Goal: Task Accomplishment & Management: Complete application form

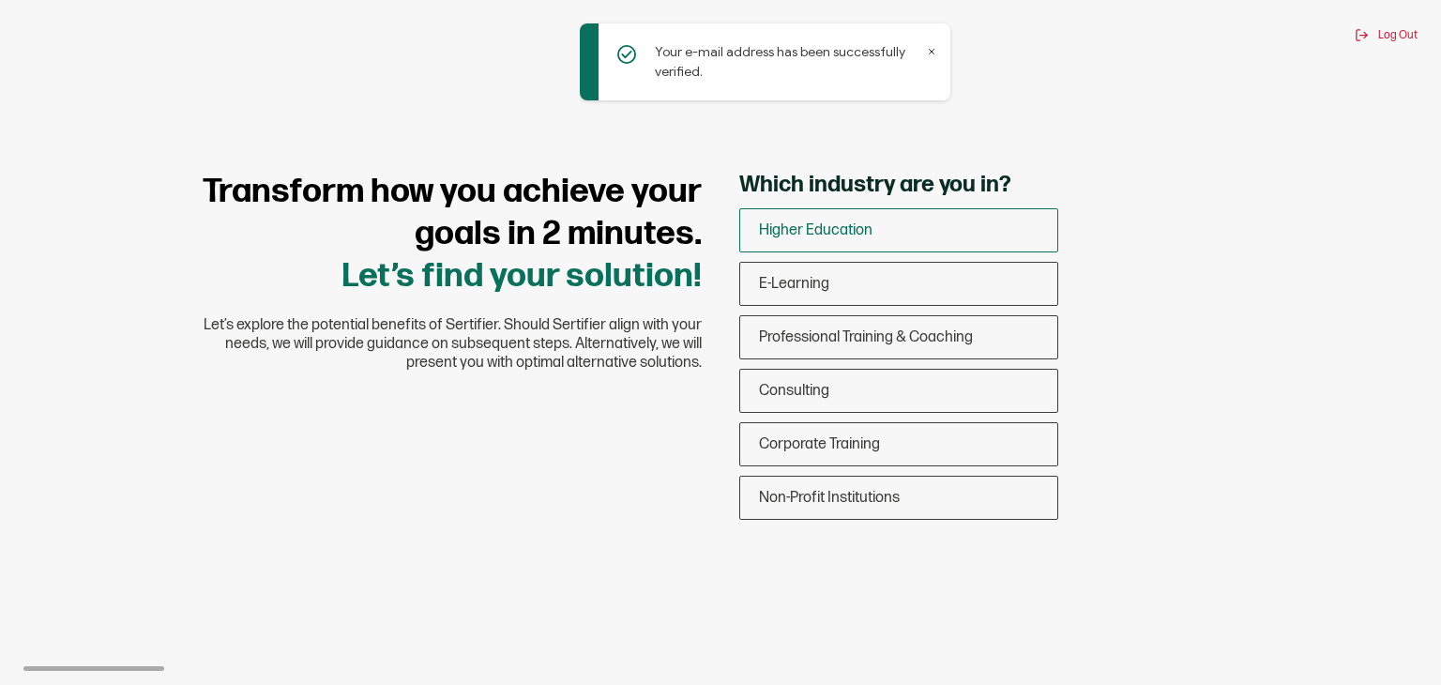
click at [821, 240] on div "Higher Education" at bounding box center [898, 230] width 317 height 44
click at [0, 0] on input "Higher Education" at bounding box center [0, 0] width 0 height 0
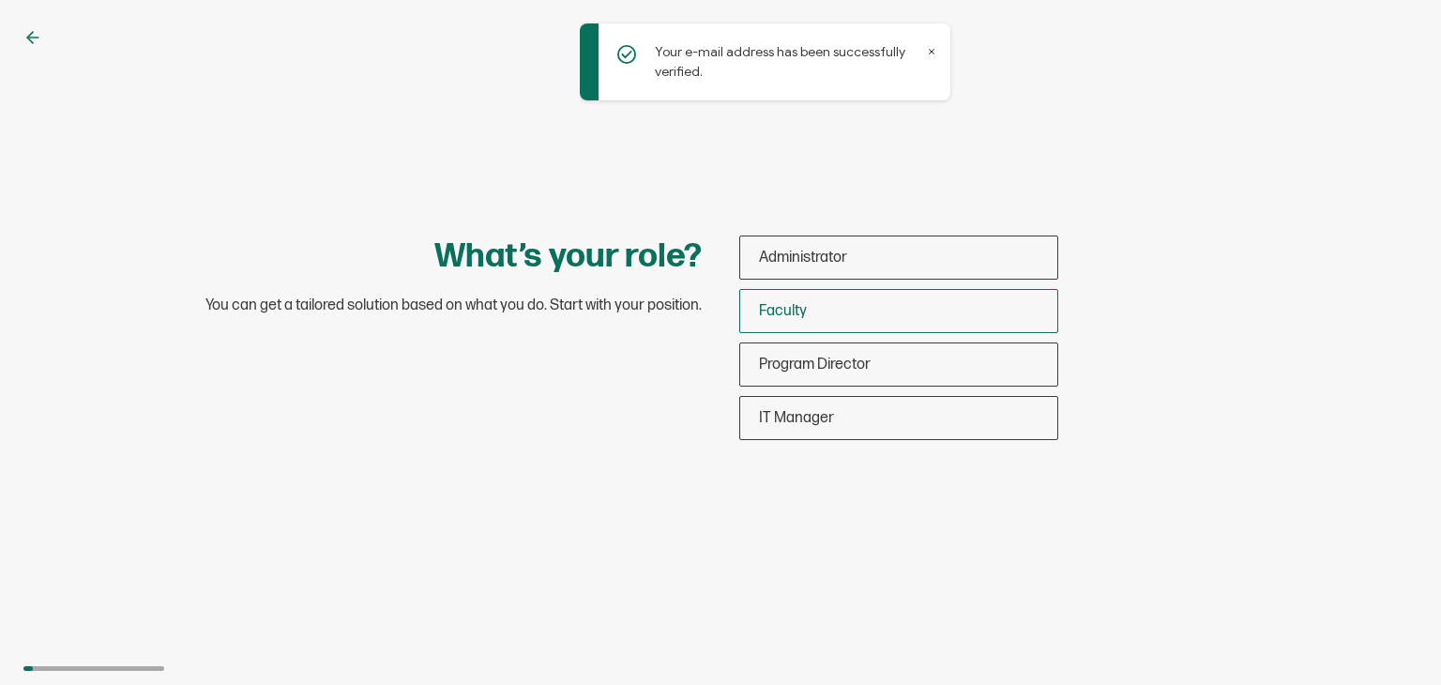
click at [826, 305] on div "Faculty" at bounding box center [898, 311] width 317 height 44
click at [0, 0] on input "Faculty" at bounding box center [0, 0] width 0 height 0
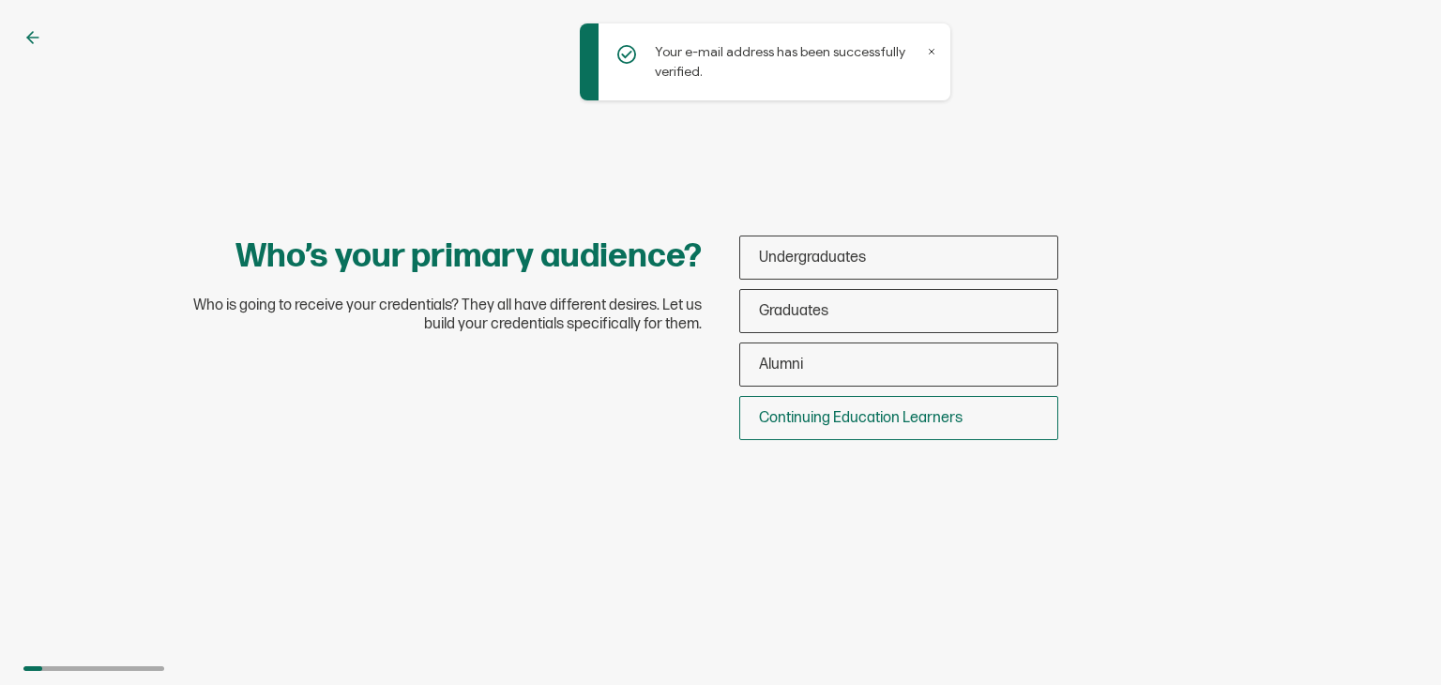
click at [813, 416] on span "Continuing Education Learners" at bounding box center [861, 418] width 204 height 18
click at [0, 0] on input "Continuing Education Learners" at bounding box center [0, 0] width 0 height 0
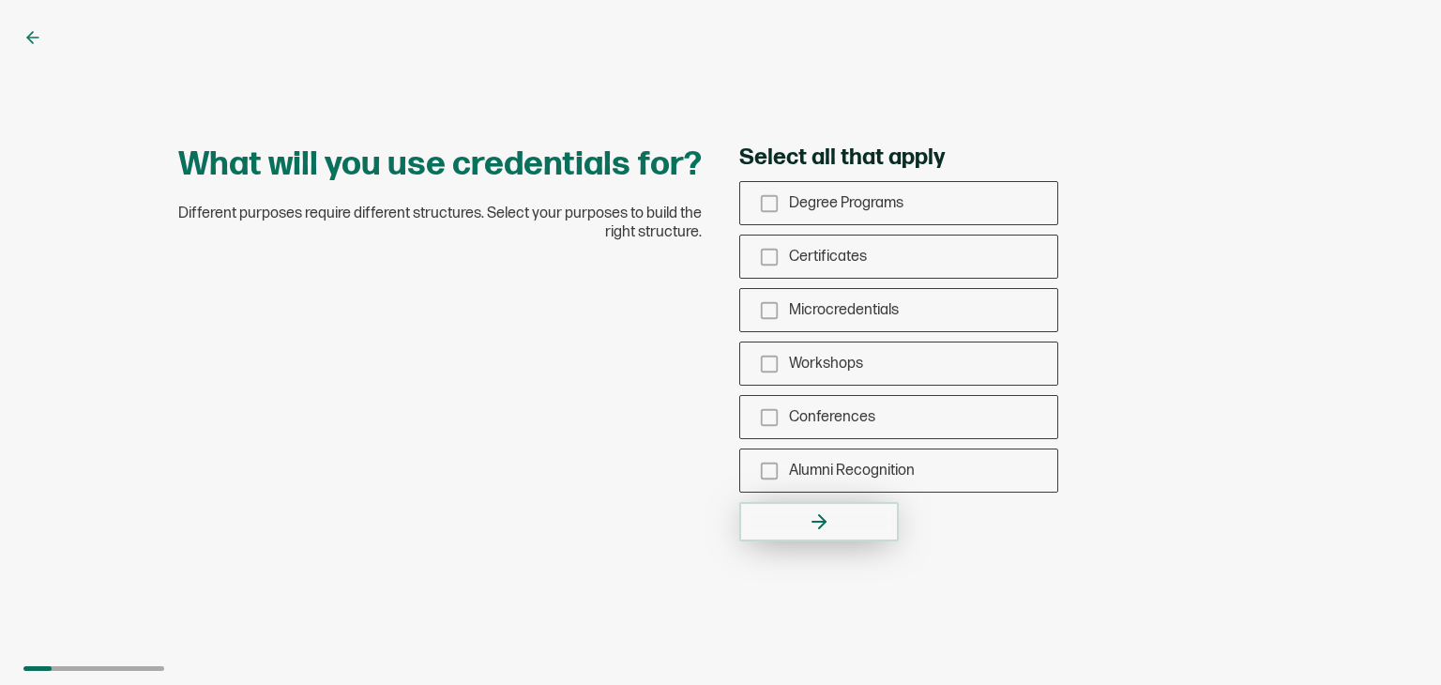
click at [834, 519] on button "button" at bounding box center [818, 521] width 159 height 39
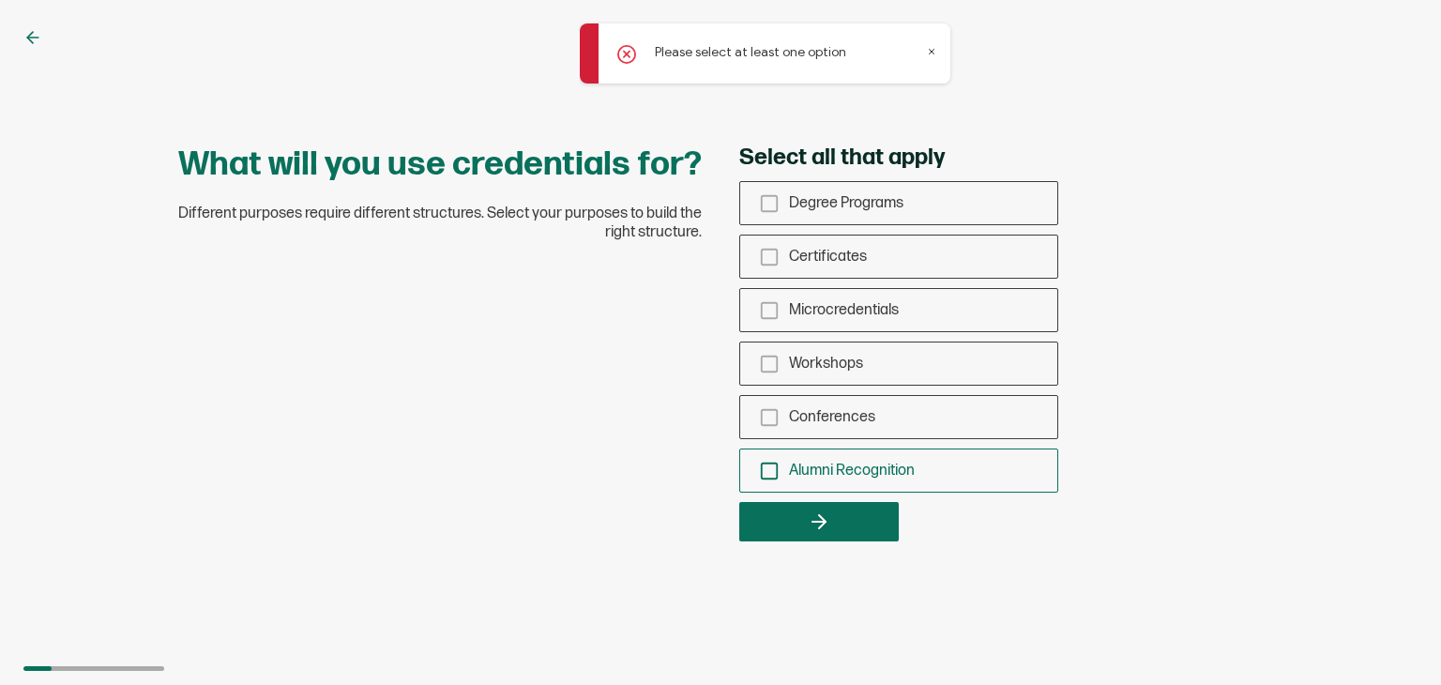
click at [818, 456] on div "Alumni Recognition" at bounding box center [898, 470] width 317 height 44
click at [0, 0] on input "Alumni Recognition" at bounding box center [0, 0] width 0 height 0
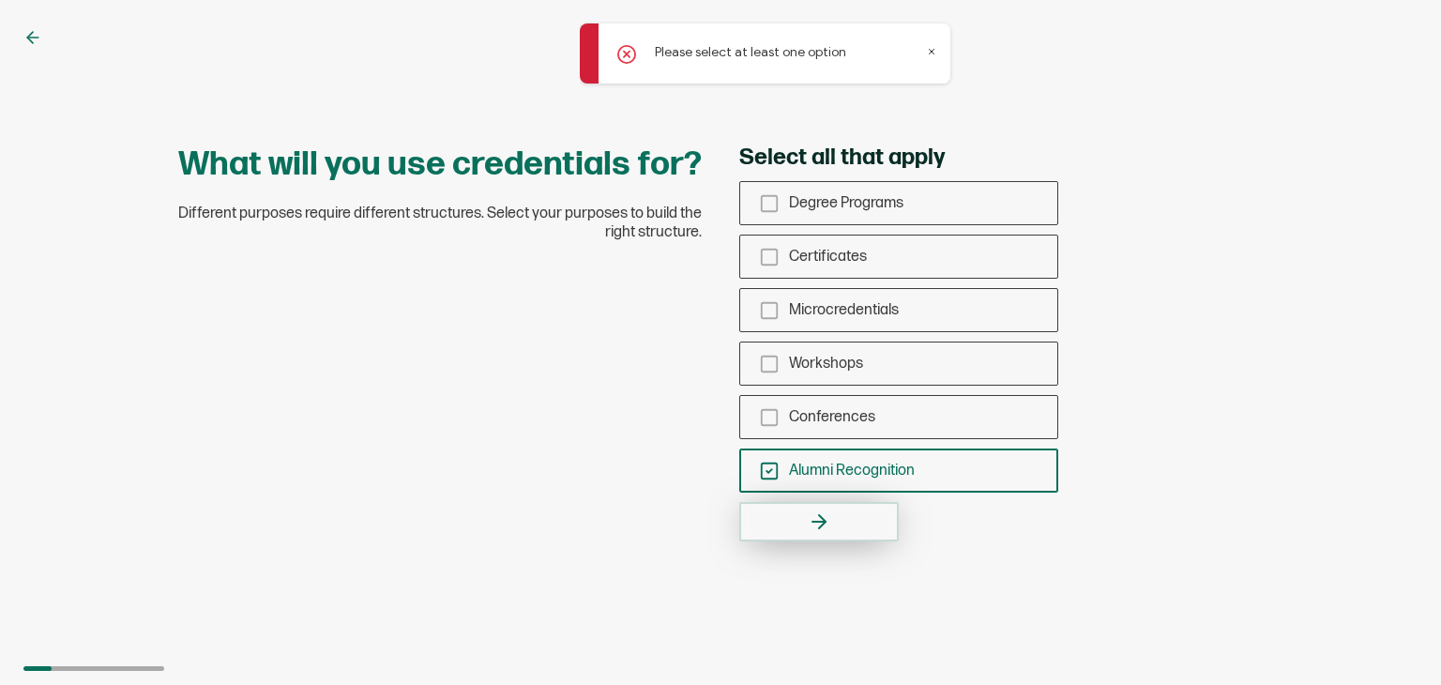
click at [835, 508] on button "button" at bounding box center [818, 521] width 159 height 39
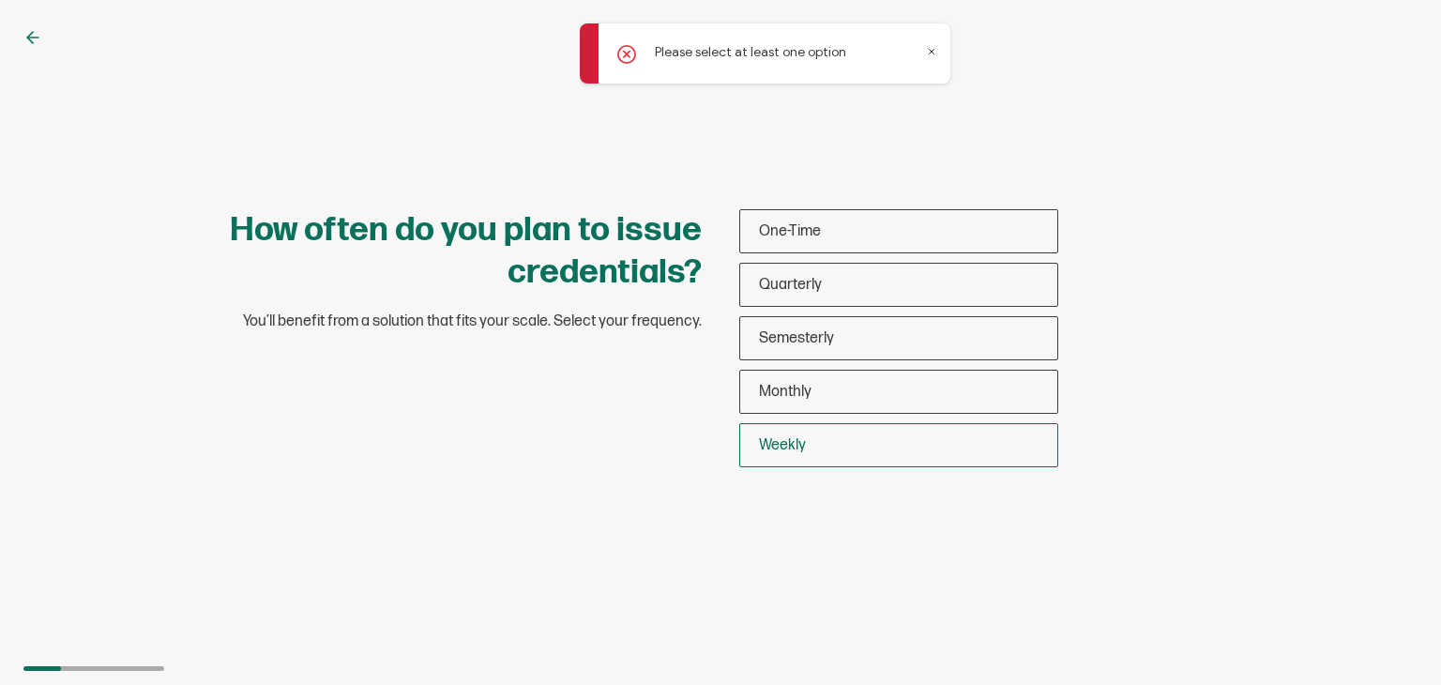
click at [807, 448] on div "Weekly" at bounding box center [898, 445] width 317 height 44
click at [0, 0] on input "Weekly" at bounding box center [0, 0] width 0 height 0
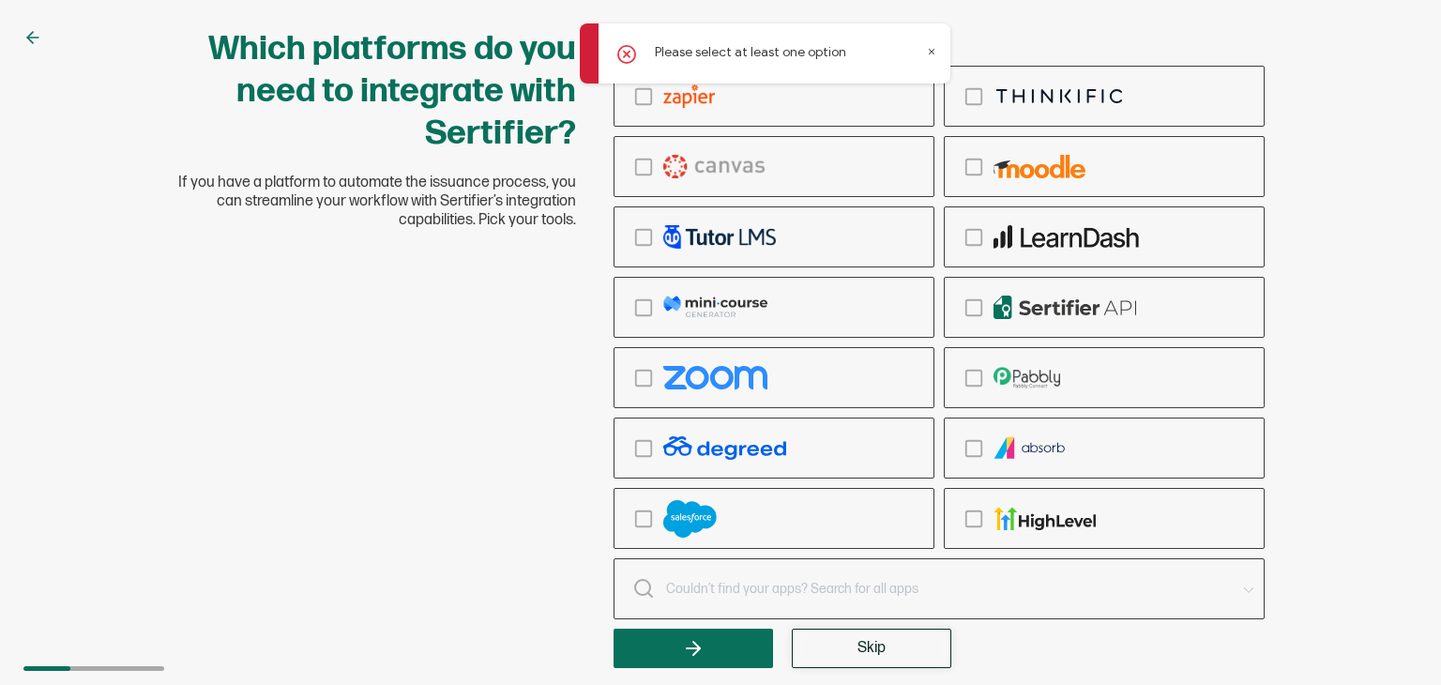
click at [889, 644] on button "Skip" at bounding box center [871, 648] width 159 height 39
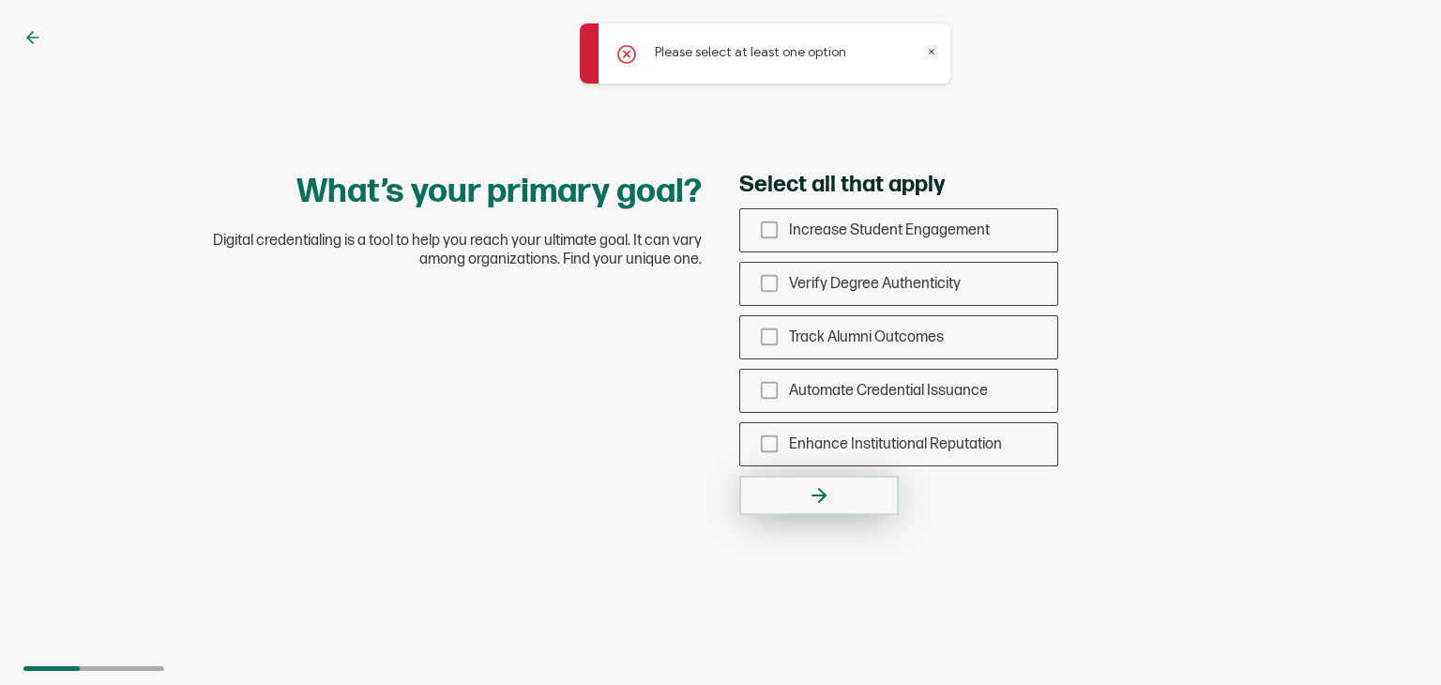
click at [813, 481] on button "button" at bounding box center [818, 495] width 159 height 39
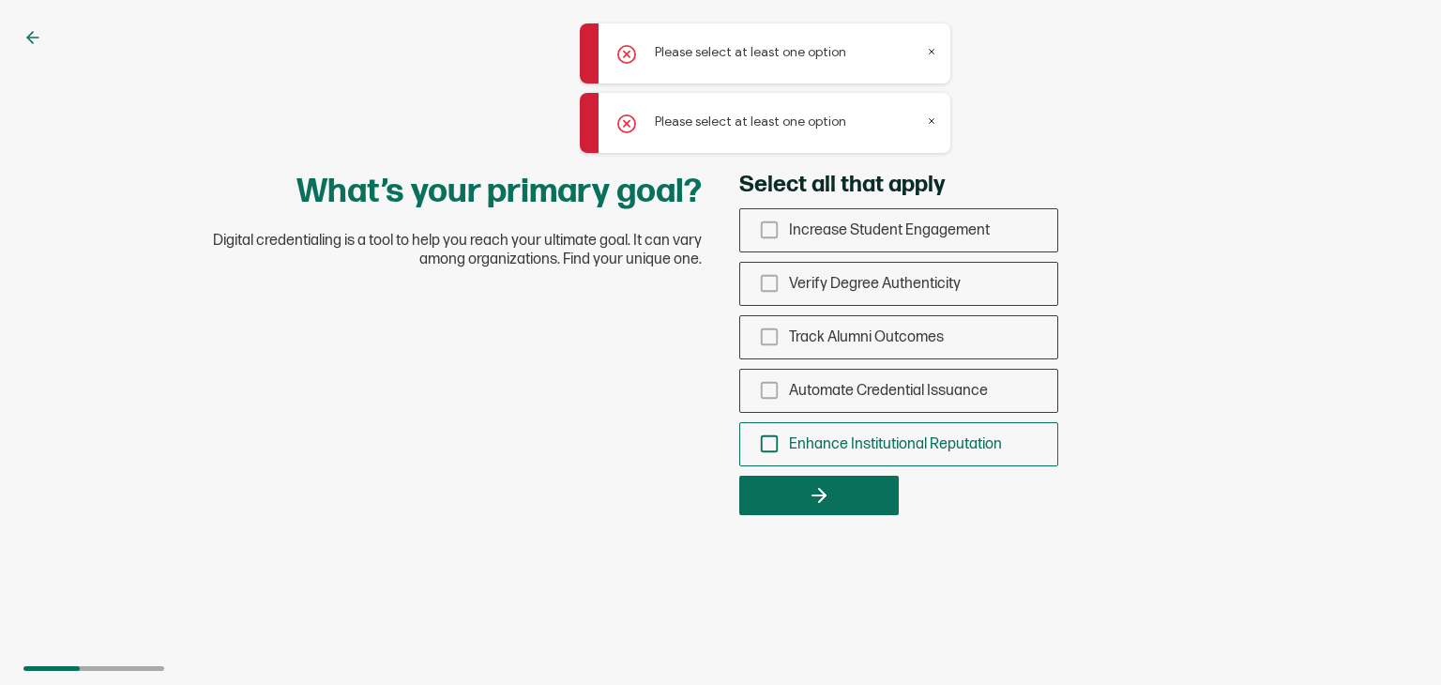
click at [797, 445] on span "Enhance Institutional Reputation" at bounding box center [895, 444] width 213 height 18
click at [0, 0] on input "Enhance Institutional Reputation" at bounding box center [0, 0] width 0 height 0
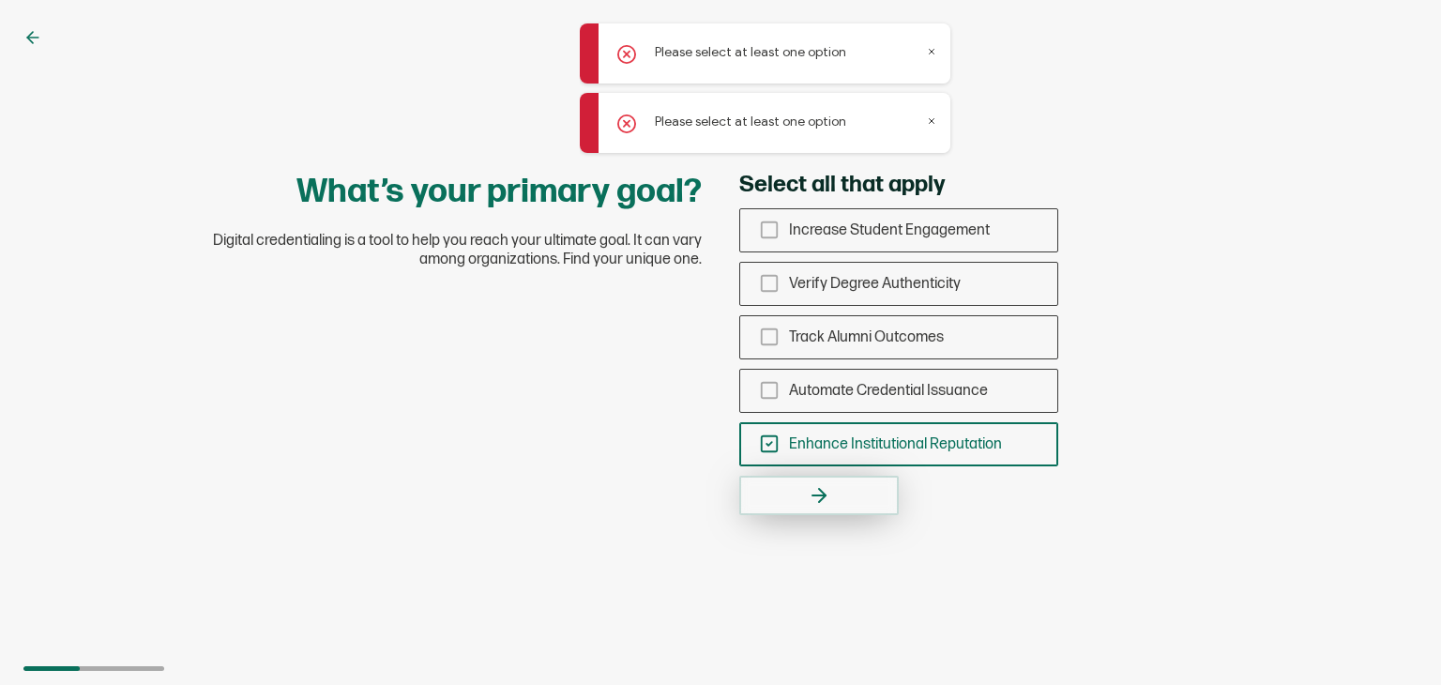
click at [814, 484] on icon "button" at bounding box center [819, 495] width 23 height 23
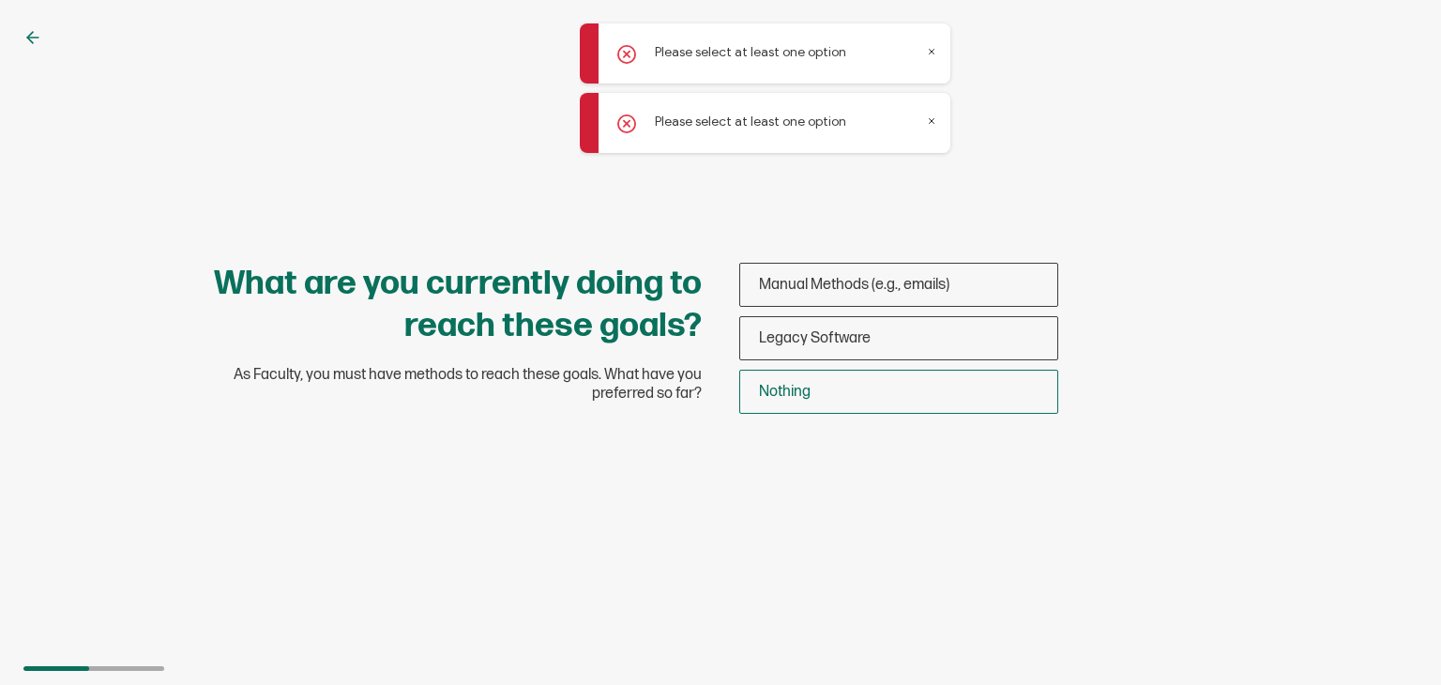
click at [779, 383] on span "Nothing" at bounding box center [785, 392] width 52 height 18
click at [0, 0] on input "Nothing" at bounding box center [0, 0] width 0 height 0
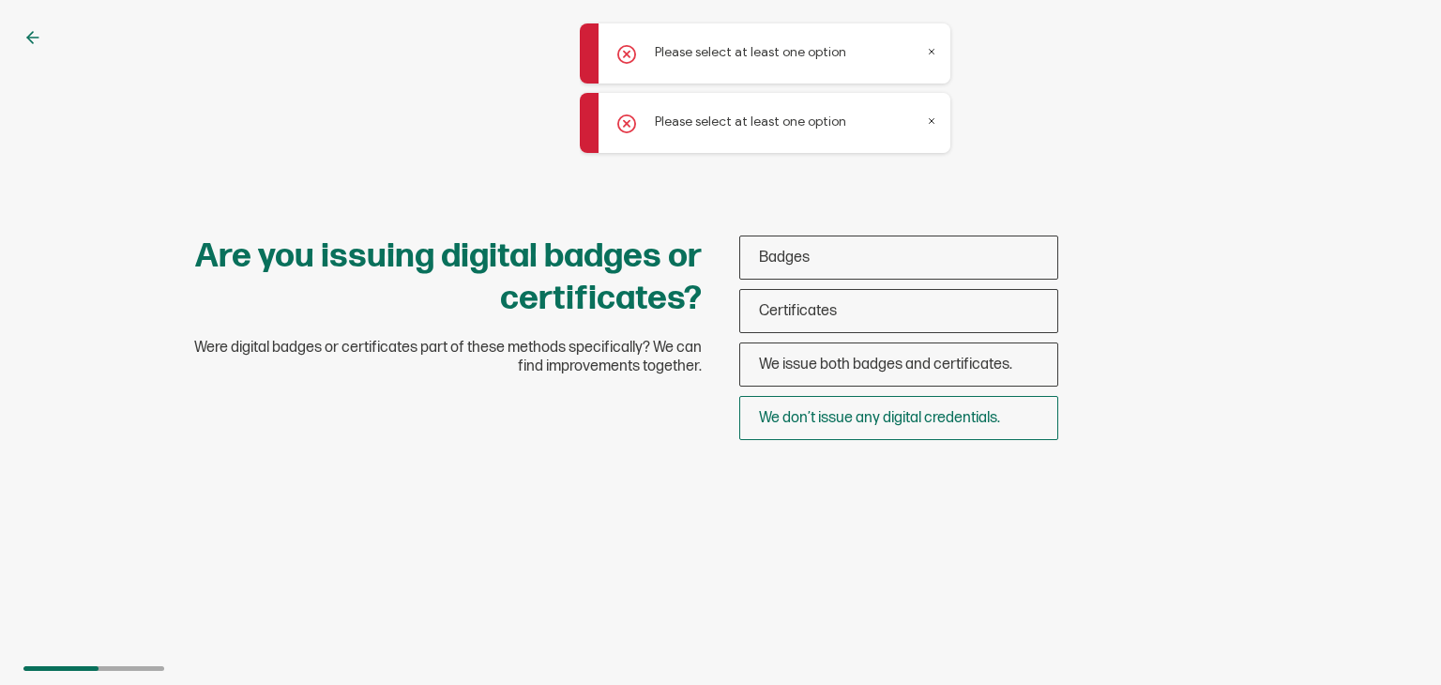
click at [806, 409] on span "We don’t issue any digital credentials." at bounding box center [879, 418] width 241 height 18
click at [0, 0] on input "We don’t issue any digital credentials." at bounding box center [0, 0] width 0 height 0
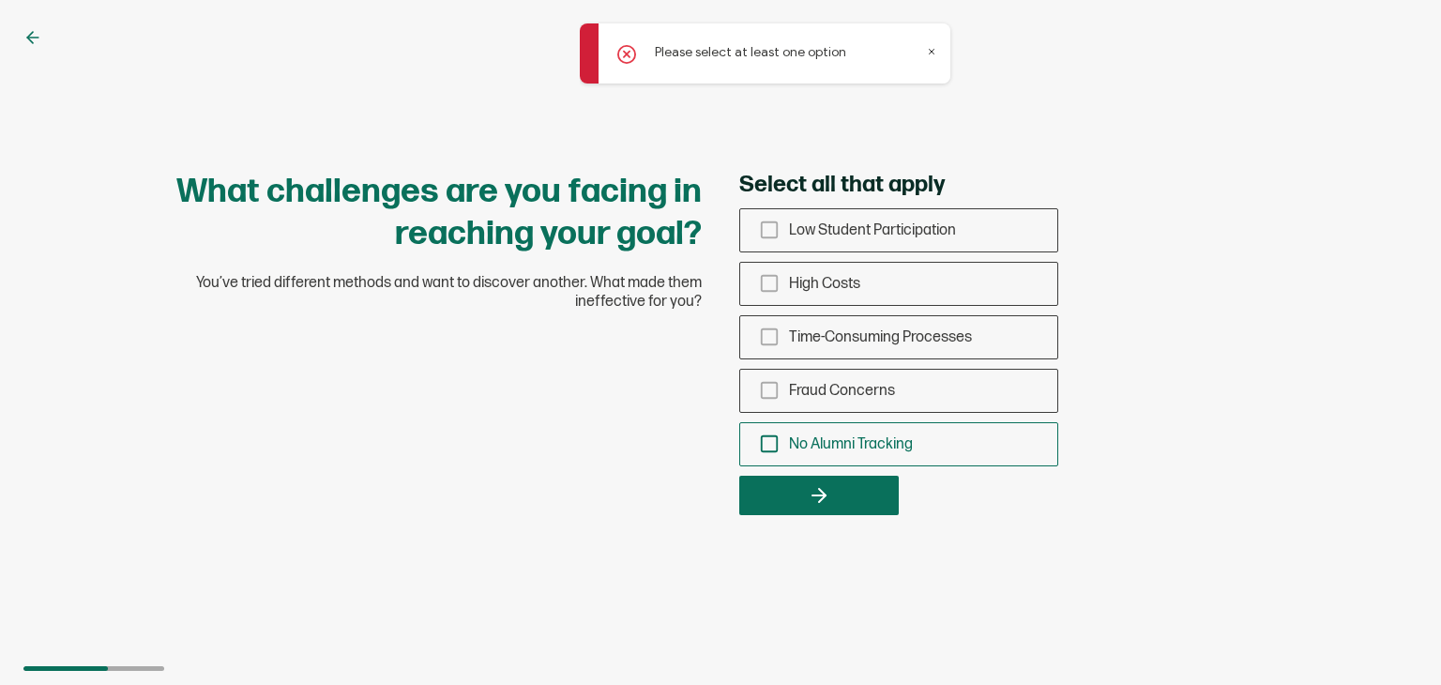
click at [814, 440] on span "No Alumni Tracking" at bounding box center [851, 444] width 124 height 18
click at [0, 0] on input "No Alumni Tracking" at bounding box center [0, 0] width 0 height 0
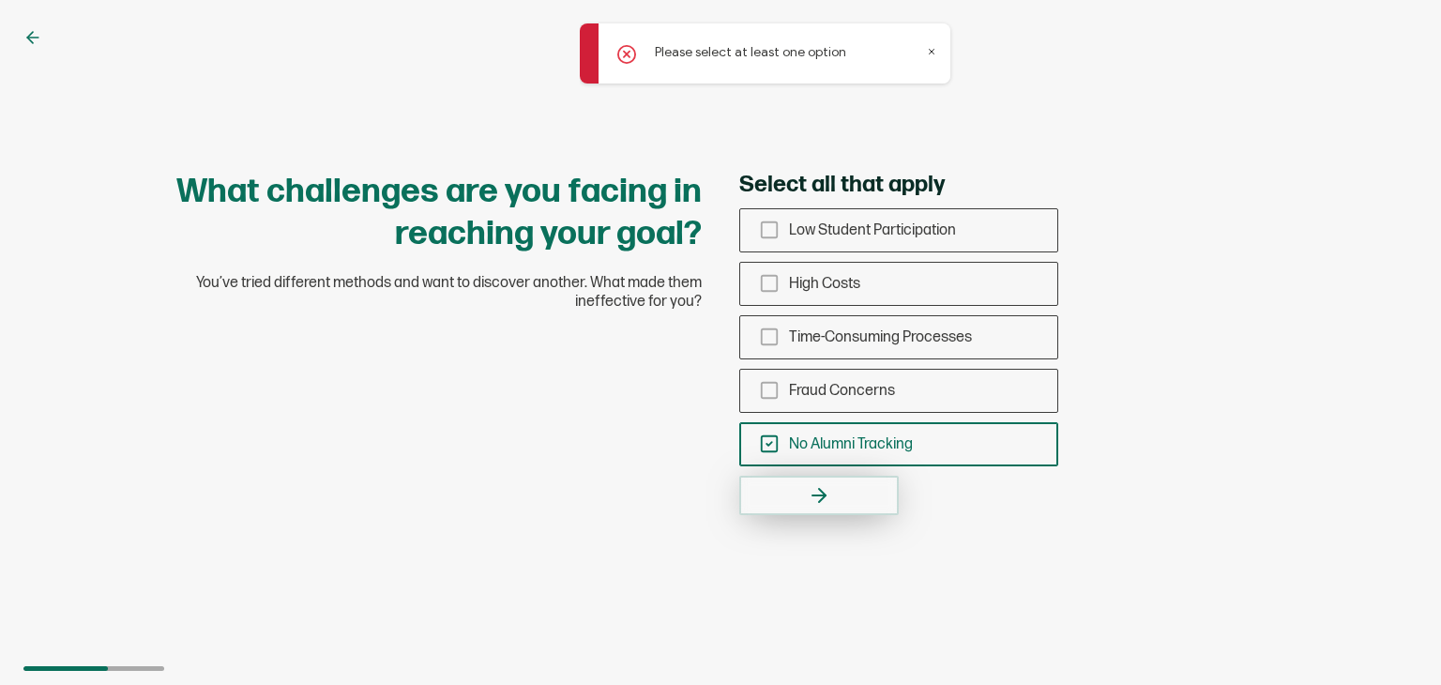
click at [814, 499] on icon "button" at bounding box center [819, 495] width 23 height 23
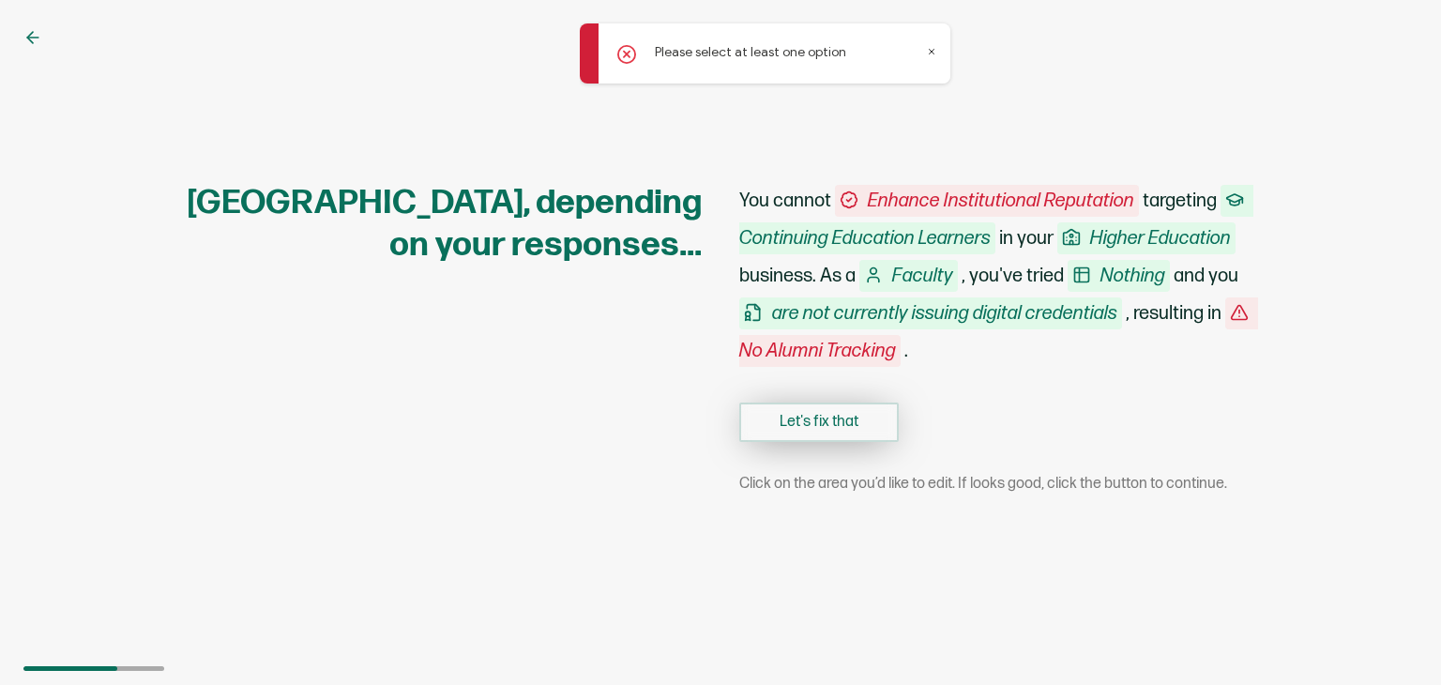
click at [823, 417] on button "Let's fix that" at bounding box center [818, 421] width 159 height 39
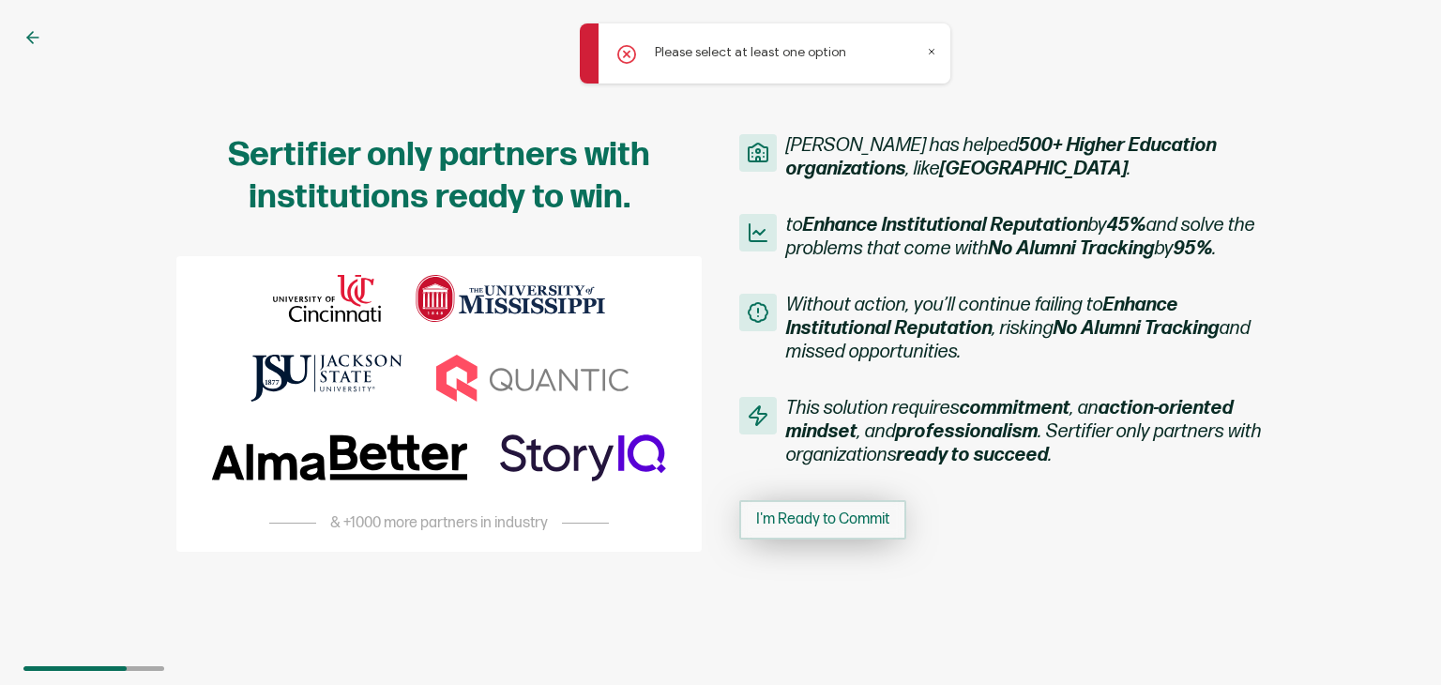
click at [835, 526] on span "I'm Ready to Commit" at bounding box center [822, 519] width 133 height 15
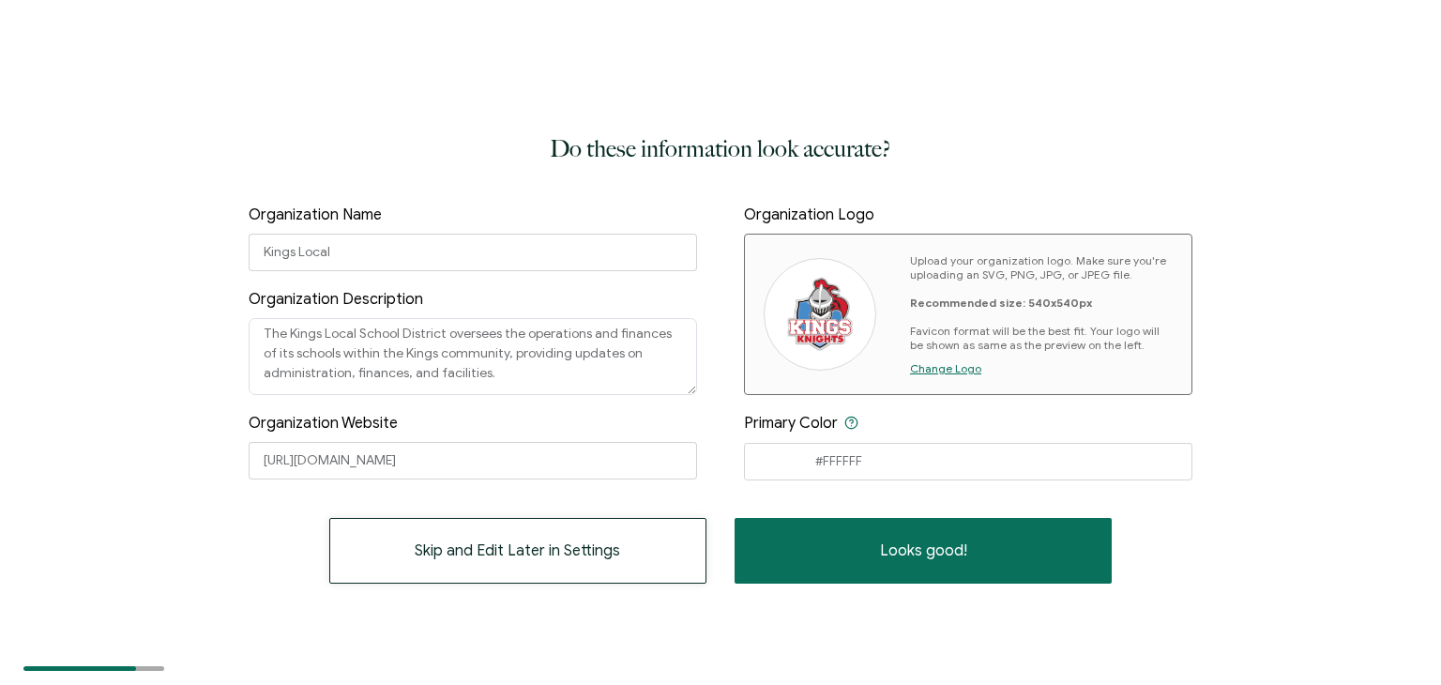
click at [524, 544] on span "Skip and Edit Later in Settings" at bounding box center [517, 550] width 205 height 15
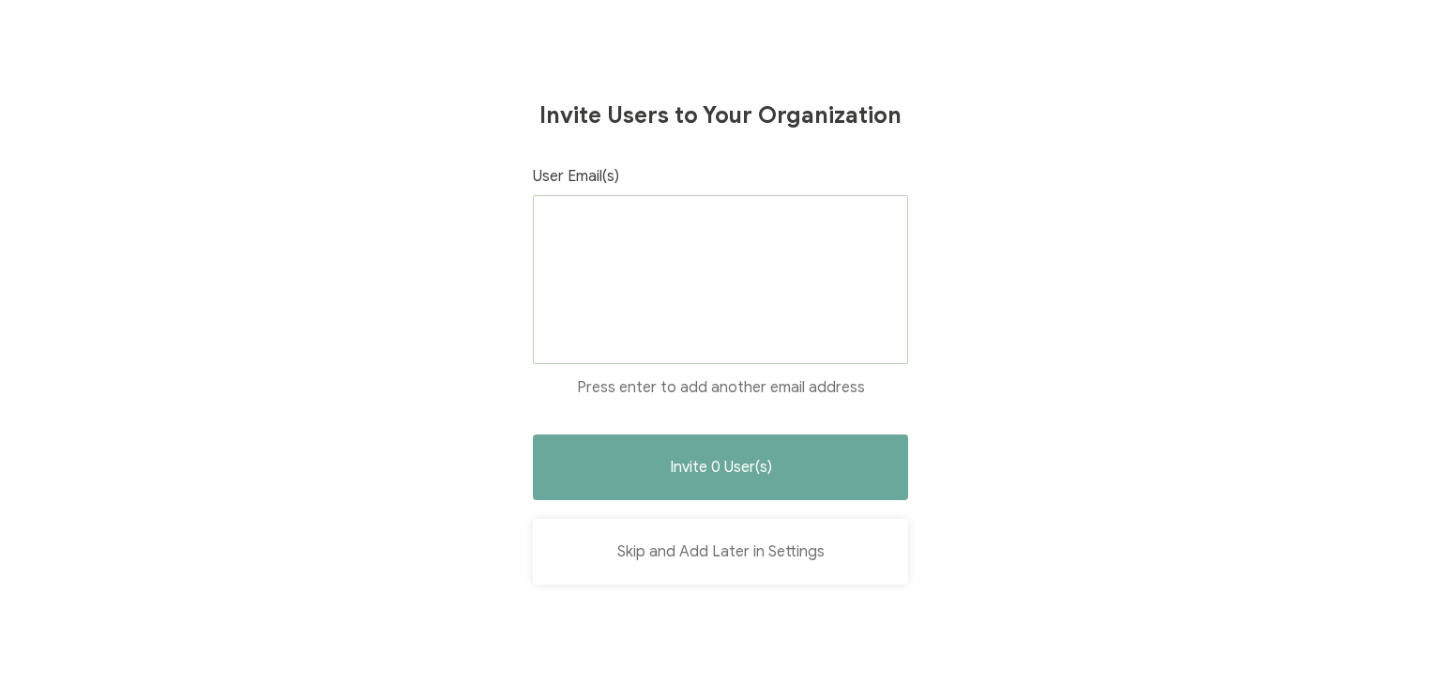
click at [696, 543] on button "Skip and Add Later in Settings" at bounding box center [720, 552] width 375 height 66
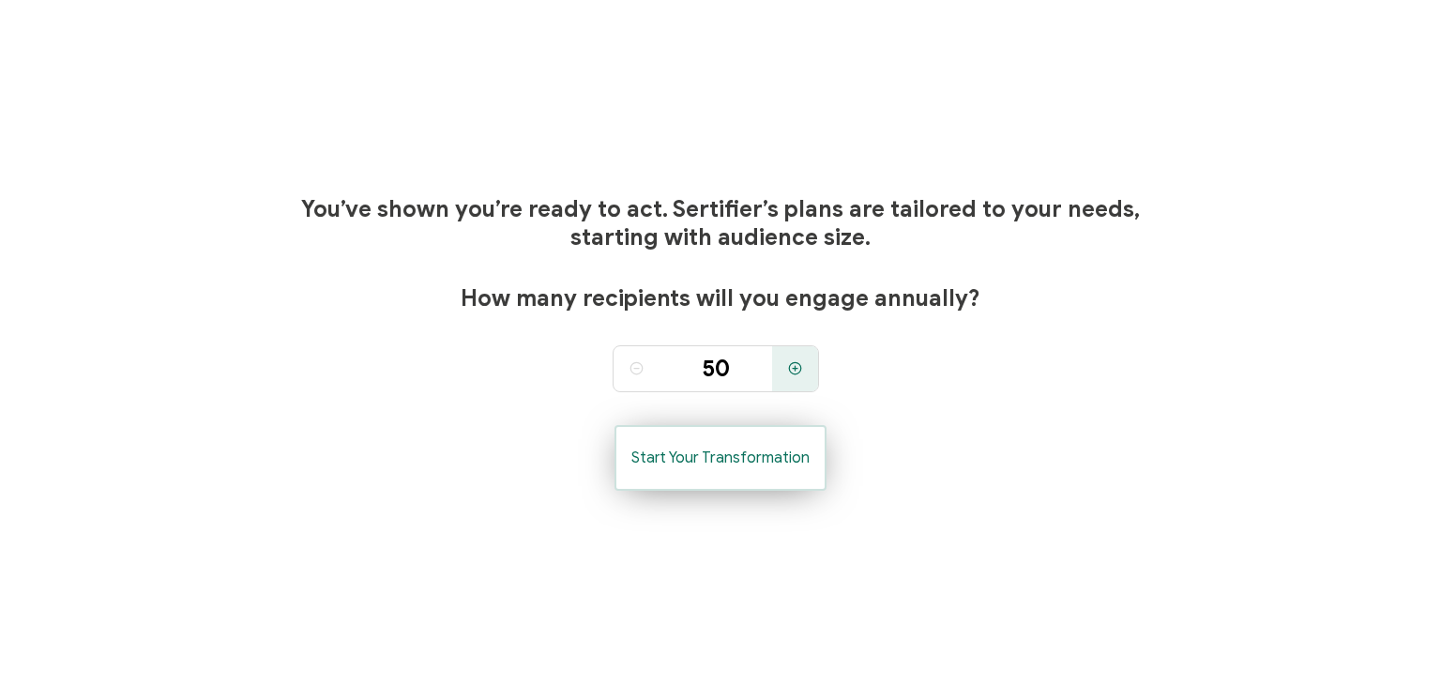
click at [736, 479] on button "Start Your Transformation" at bounding box center [721, 458] width 212 height 66
